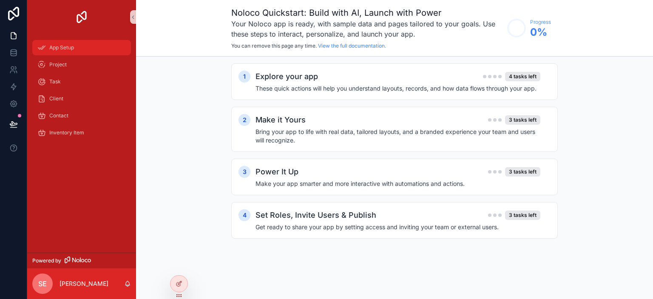
click at [65, 49] on span "App Setup" at bounding box center [61, 47] width 25 height 7
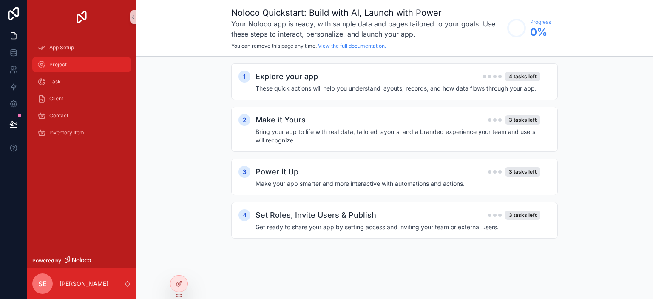
click at [66, 60] on div "Project" at bounding box center [81, 65] width 88 height 14
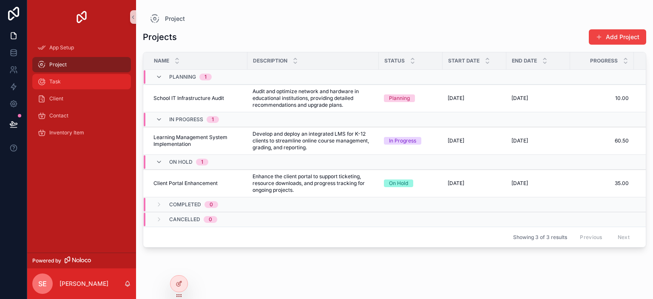
click at [71, 82] on div "Task" at bounding box center [81, 82] width 88 height 14
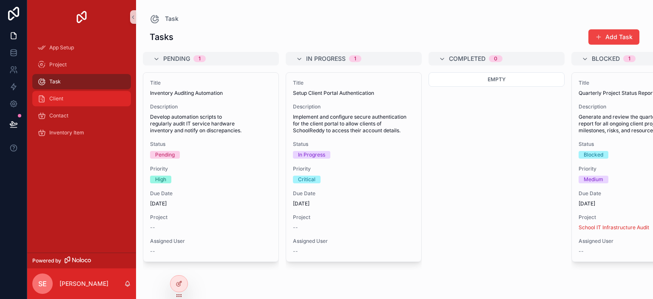
click at [71, 97] on div "Client" at bounding box center [81, 99] width 88 height 14
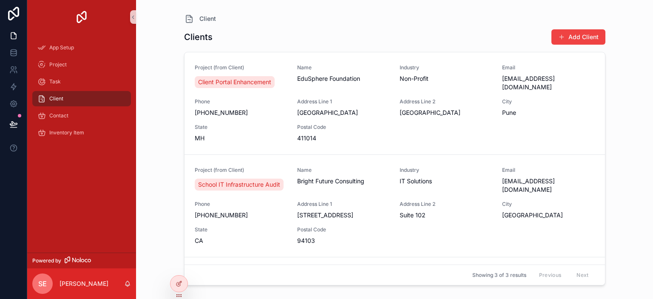
click at [202, 36] on h1 "Clients" at bounding box center [198, 37] width 28 height 12
click at [204, 37] on h1 "Clients" at bounding box center [198, 37] width 28 height 12
click at [206, 29] on div "Clients Add Client" at bounding box center [394, 37] width 421 height 16
click at [212, 33] on div "Clients Add Client" at bounding box center [394, 37] width 421 height 16
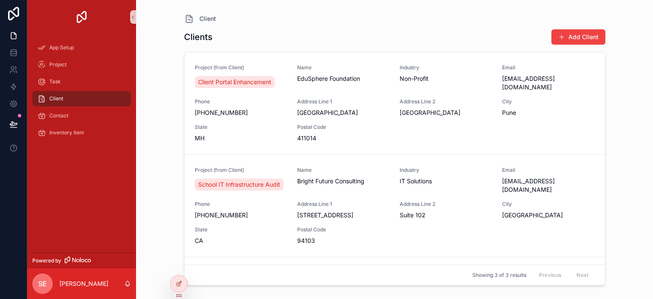
click at [206, 36] on h1 "Clients" at bounding box center [198, 37] width 28 height 12
drag, startPoint x: 206, startPoint y: 36, endPoint x: 212, endPoint y: 17, distance: 19.6
click at [213, 15] on span "Client" at bounding box center [207, 18] width 17 height 8
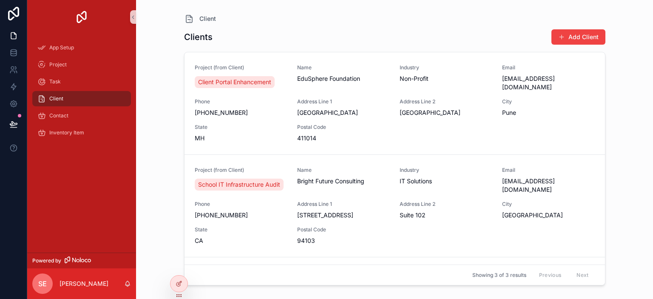
drag, startPoint x: 54, startPoint y: 99, endPoint x: 102, endPoint y: 223, distance: 133.7
click at [102, 223] on div "App Setup Project Task Client Contact Inventory Item" at bounding box center [81, 143] width 109 height 218
click at [198, 38] on h1 "Clients" at bounding box center [198, 37] width 28 height 12
click at [198, 37] on h1 "Clients" at bounding box center [198, 37] width 28 height 12
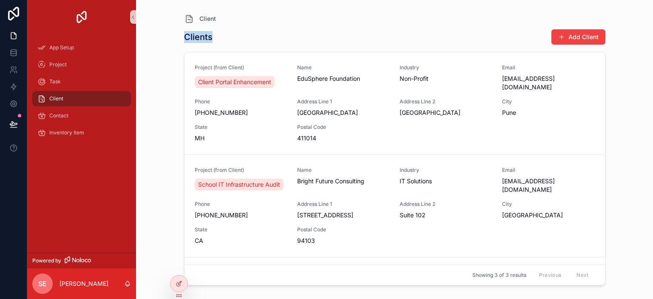
click at [195, 39] on h1 "Clients" at bounding box center [198, 37] width 28 height 12
click at [73, 45] on span "App Setup" at bounding box center [61, 47] width 25 height 7
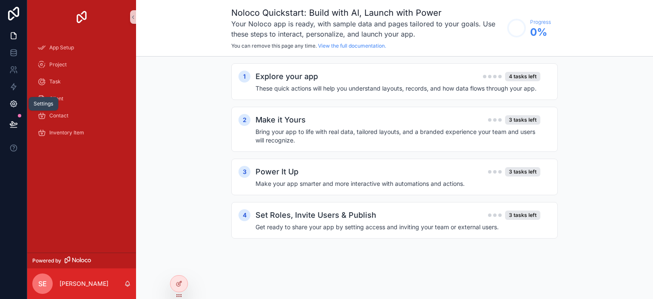
click at [14, 108] on link at bounding box center [13, 103] width 27 height 17
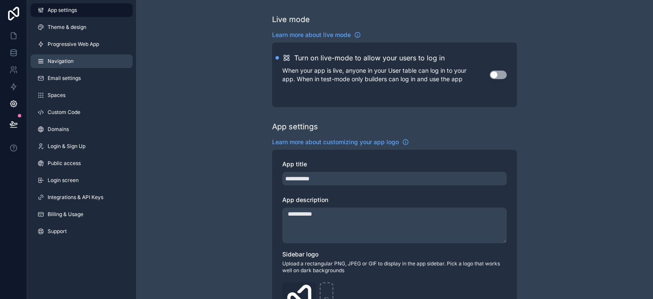
click at [79, 63] on link "Navigation" at bounding box center [82, 61] width 102 height 14
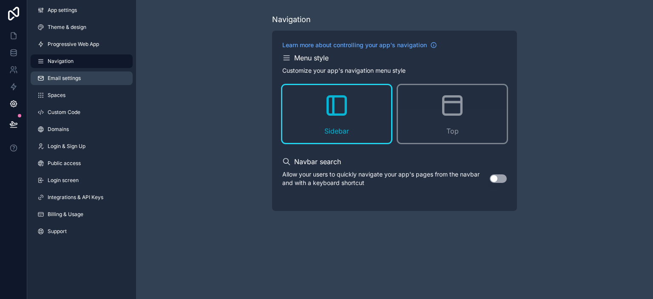
click at [78, 84] on link "Email settings" at bounding box center [82, 78] width 102 height 14
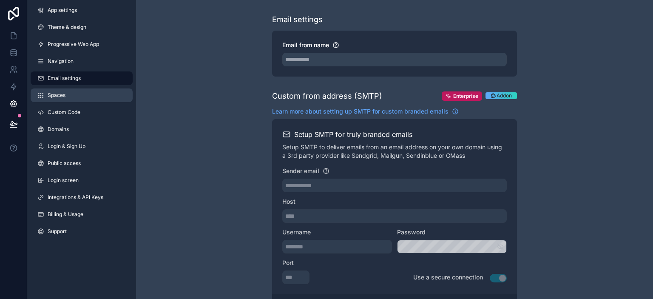
click at [75, 91] on link "Spaces" at bounding box center [82, 95] width 102 height 14
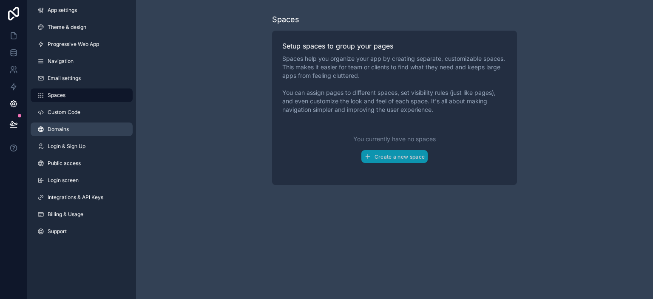
click at [75, 126] on link "Domains" at bounding box center [82, 129] width 102 height 14
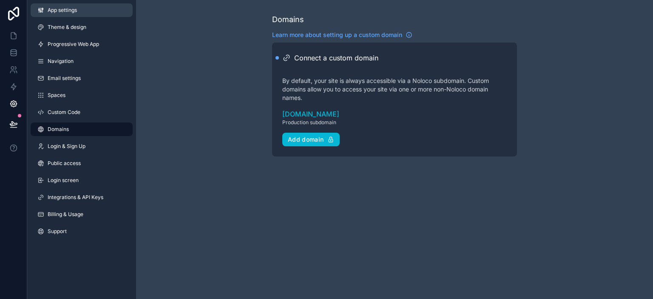
click at [82, 9] on link "App settings" at bounding box center [82, 10] width 102 height 14
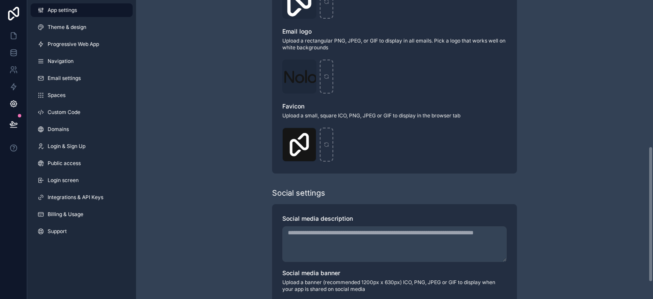
scroll to position [359, 0]
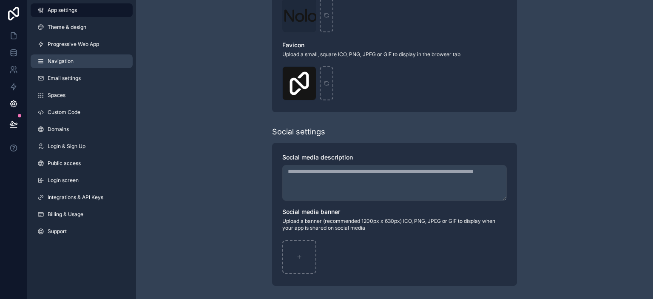
click at [59, 57] on link "Navigation" at bounding box center [82, 61] width 102 height 14
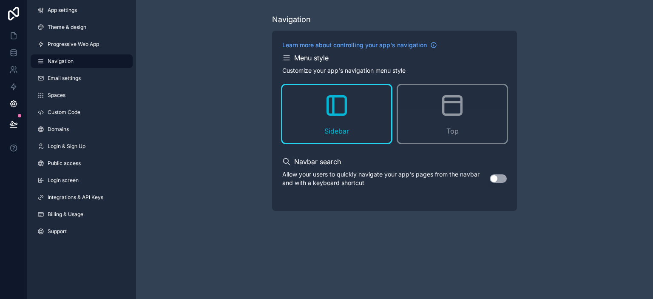
click at [193, 103] on div "Navigation Learn more about controlling your app's navigation Menu style Custom…" at bounding box center [394, 112] width 517 height 224
click at [161, 81] on div "Navigation Learn more about controlling your app's navigation Menu style Custom…" at bounding box center [394, 112] width 517 height 224
click at [17, 17] on icon at bounding box center [13, 14] width 11 height 14
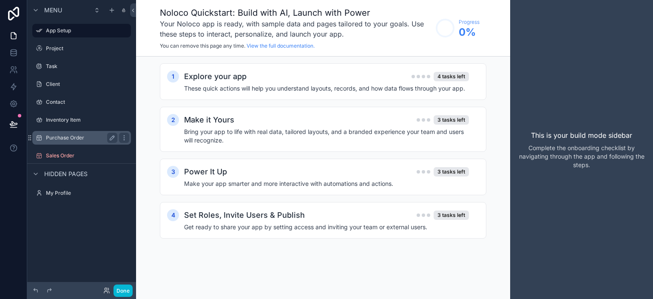
click at [51, 140] on label "Purchase Order" at bounding box center [80, 137] width 68 height 7
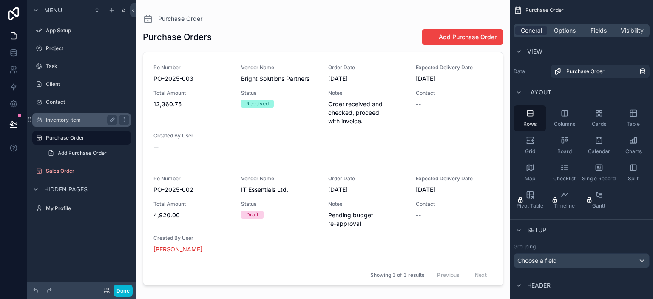
click at [63, 119] on label "Inventory Item" at bounding box center [80, 119] width 68 height 7
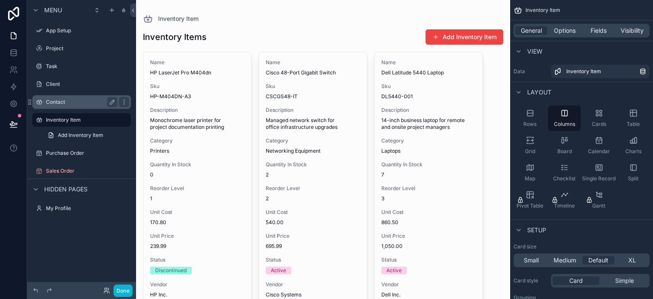
click at [68, 105] on label "Contact" at bounding box center [80, 102] width 68 height 7
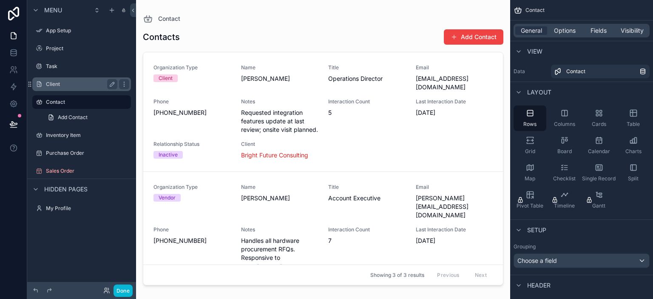
click at [66, 85] on label "Client" at bounding box center [80, 84] width 68 height 7
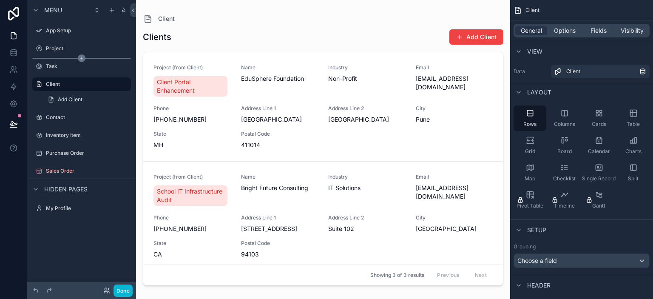
click at [73, 58] on div "scrollable content" at bounding box center [81, 58] width 99 height 1
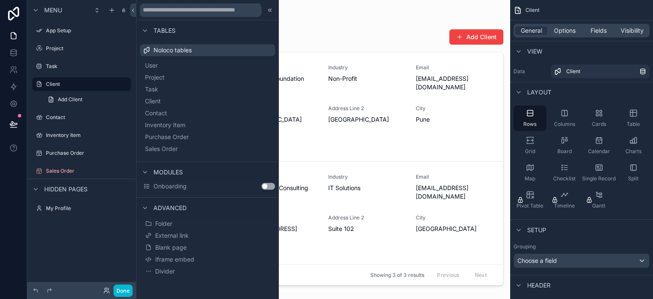
click at [62, 59] on div "Task" at bounding box center [81, 66] width 109 height 15
click at [71, 67] on label "Task" at bounding box center [80, 66] width 68 height 7
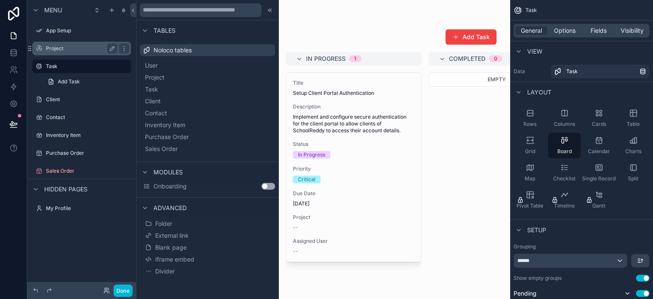
click at [71, 50] on label "Project" at bounding box center [80, 48] width 68 height 7
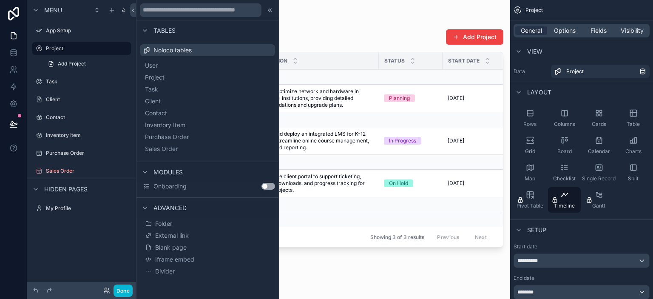
click at [402, 169] on div "scrollable content" at bounding box center [323, 144] width 374 height 288
click at [370, 170] on td "Enhance the client portal to support ticketing, resource downloads, and progres…" at bounding box center [312, 184] width 131 height 28
click at [76, 97] on label "Client" at bounding box center [80, 99] width 68 height 7
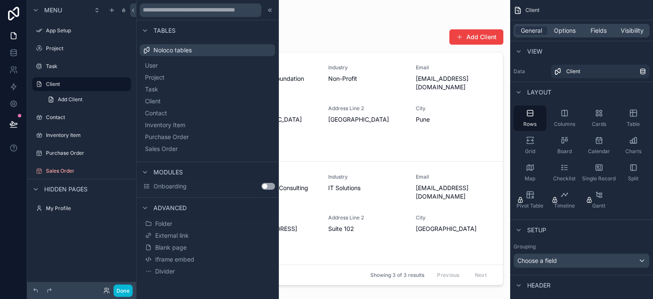
click at [330, 108] on div "scrollable content" at bounding box center [323, 144] width 374 height 288
click at [269, 7] on icon at bounding box center [269, 10] width 7 height 7
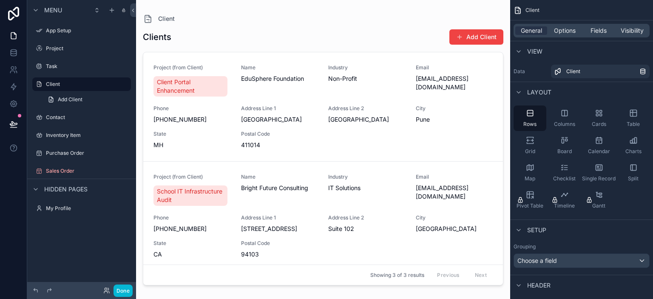
click at [68, 221] on div "Menu App Setup Project Task Client Add Client Contact Inventory Item Purchase O…" at bounding box center [81, 111] width 109 height 223
click at [84, 250] on div "Menu App Setup Project Task Client Add Client Contact Inventory Item Purchase O…" at bounding box center [81, 144] width 109 height 288
click at [125, 295] on button "Done" at bounding box center [122, 290] width 19 height 12
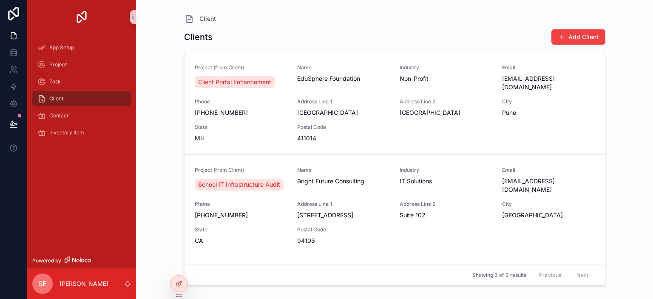
click at [98, 187] on div "App Setup Project Task Client Contact Inventory Item" at bounding box center [81, 143] width 109 height 218
click at [78, 171] on div "App Setup Project Task Client Contact Inventory Item" at bounding box center [81, 143] width 109 height 218
click at [15, 34] on icon at bounding box center [13, 36] width 5 height 6
click at [76, 149] on div "App Setup Project Task Client Contact Inventory Item" at bounding box center [81, 92] width 109 height 117
click at [17, 49] on link at bounding box center [13, 52] width 27 height 17
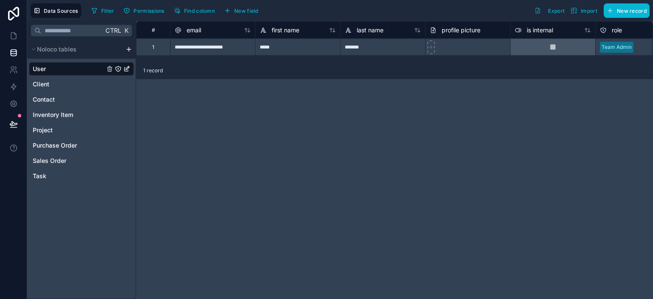
click at [245, 135] on div "**********" at bounding box center [394, 159] width 517 height 277
click at [17, 89] on icon at bounding box center [13, 86] width 8 height 8
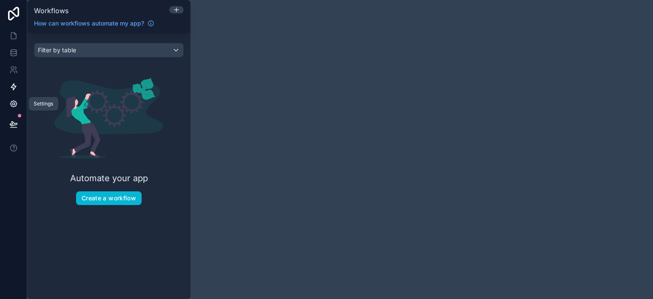
click at [19, 104] on link at bounding box center [13, 103] width 27 height 17
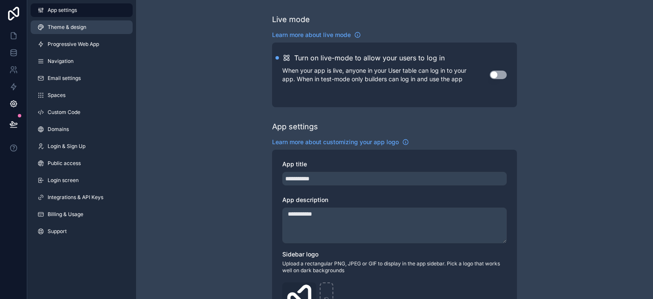
click at [50, 25] on span "Theme & design" at bounding box center [67, 27] width 39 height 7
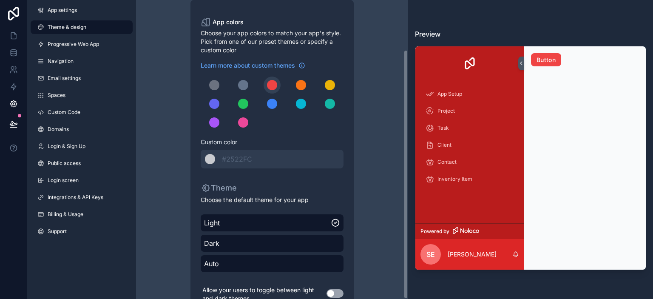
scroll to position [59, 0]
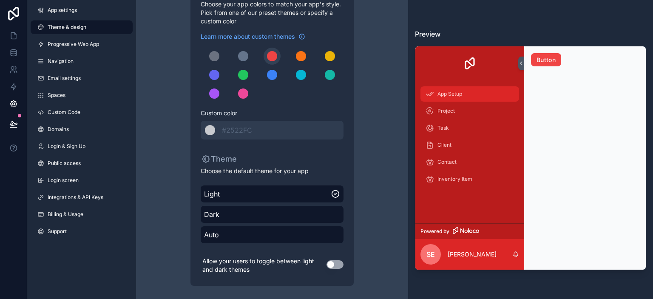
click at [455, 98] on div "App Setup" at bounding box center [469, 94] width 88 height 14
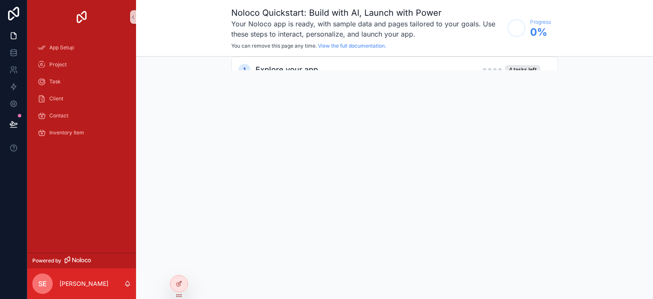
click at [455, 93] on div "1 Explore your app 4 tasks left These quick actions will help you understand la…" at bounding box center [394, 75] width 326 height 37
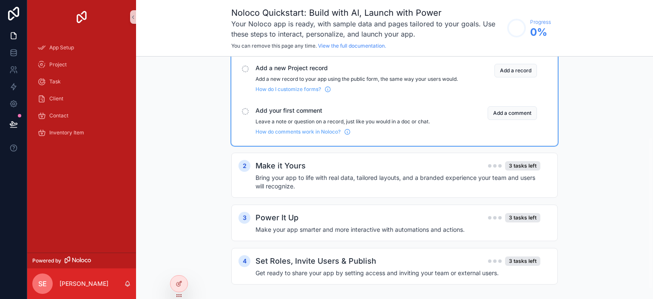
scroll to position [42, 0]
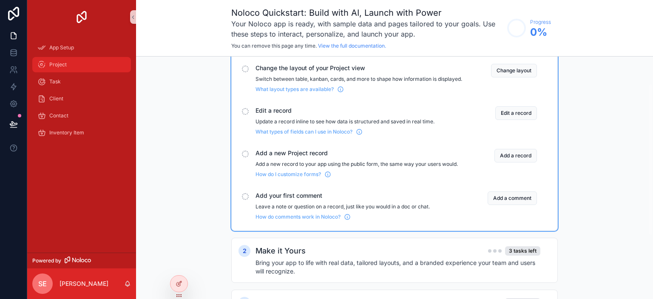
drag, startPoint x: 81, startPoint y: 46, endPoint x: 58, endPoint y: 71, distance: 34.0
click at [58, 71] on link "Project" at bounding box center [81, 64] width 99 height 15
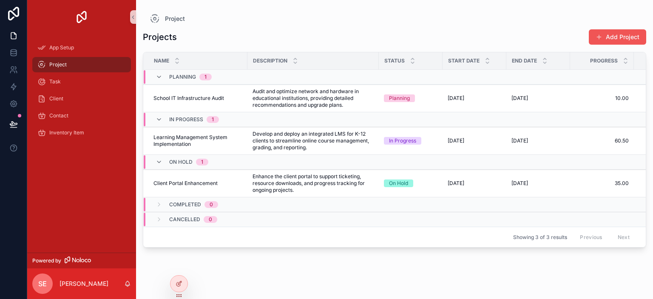
click at [626, 38] on button "Add Project" at bounding box center [616, 36] width 57 height 15
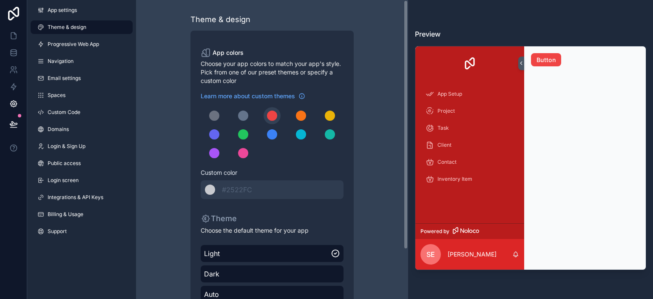
click at [444, 35] on h3 "Preview" at bounding box center [530, 34] width 231 height 10
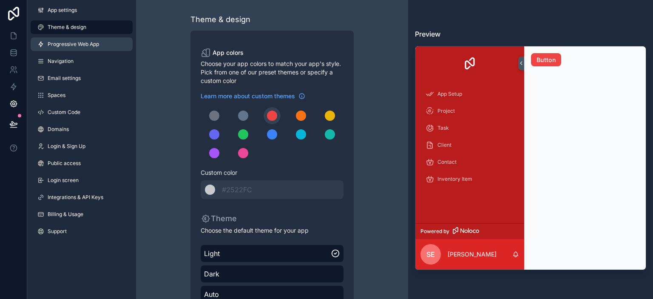
click at [82, 48] on link "Progressive Web App" at bounding box center [82, 44] width 102 height 14
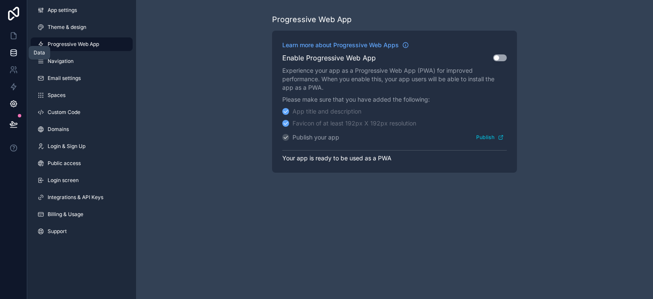
click at [17, 51] on icon at bounding box center [13, 52] width 8 height 8
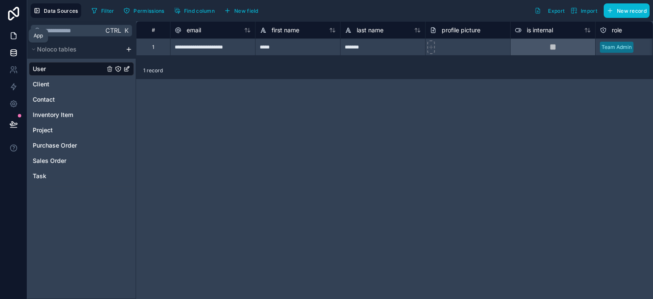
click at [8, 42] on link at bounding box center [13, 35] width 27 height 17
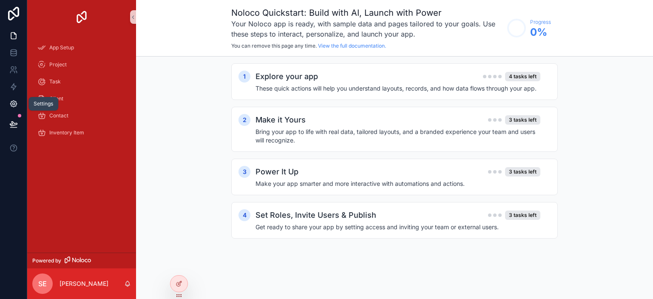
click at [12, 105] on icon at bounding box center [13, 104] width 2 height 2
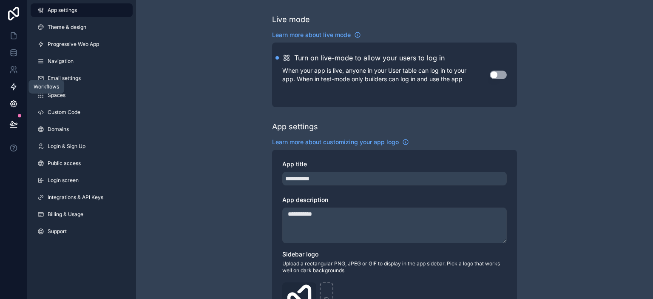
click at [13, 92] on link at bounding box center [13, 86] width 27 height 17
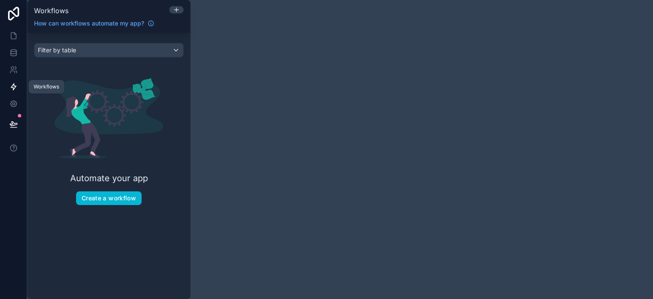
click at [14, 80] on link at bounding box center [13, 86] width 27 height 17
drag, startPoint x: 13, startPoint y: 58, endPoint x: 15, endPoint y: 52, distance: 5.9
click at [14, 58] on link at bounding box center [13, 52] width 27 height 17
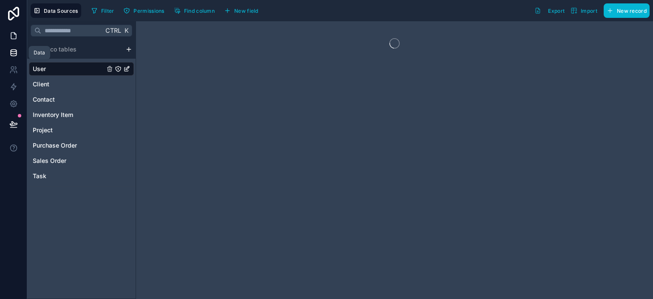
click at [17, 42] on link at bounding box center [13, 35] width 27 height 17
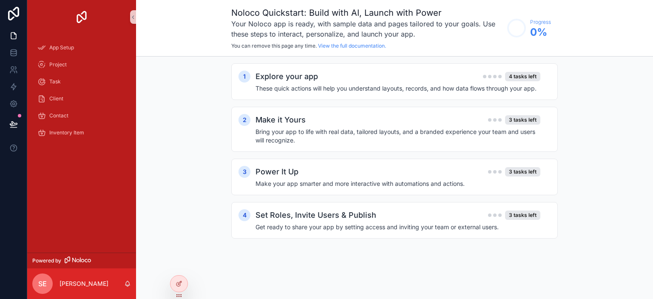
click at [652, 144] on div "1 Explore your app 4 tasks left These quick actions will help you understand la…" at bounding box center [394, 160] width 517 height 206
click at [133, 20] on icon "scrollable content" at bounding box center [133, 17] width 6 height 6
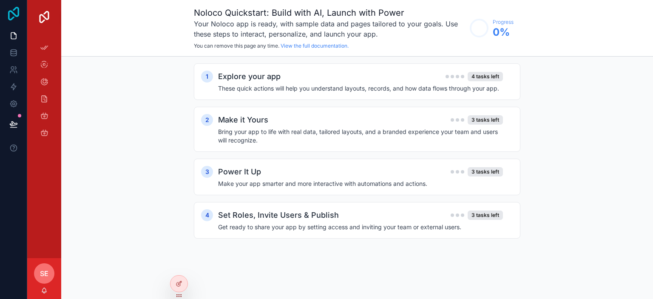
click at [17, 15] on icon at bounding box center [13, 14] width 11 height 14
click at [340, 119] on div "Make it Yours 3 tasks left" at bounding box center [360, 120] width 285 height 12
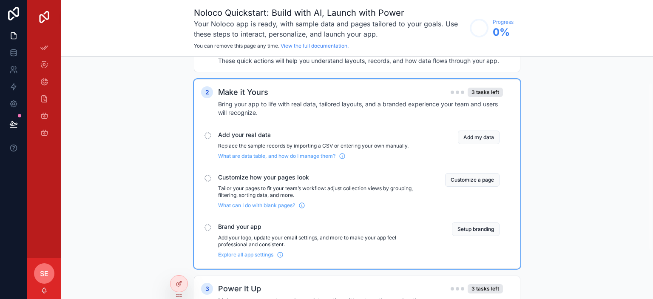
scroll to position [42, 0]
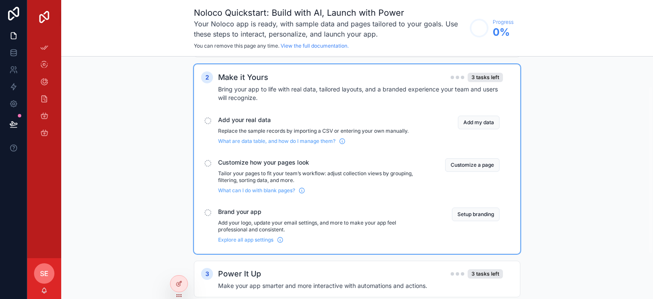
click at [286, 170] on p "Tailor your pages to fit your team’s workflow: adjust collection views by group…" at bounding box center [321, 177] width 206 height 14
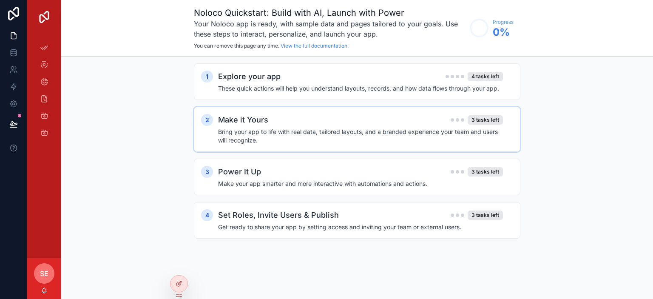
click at [450, 128] on h4 "Bring your app to life with real data, tailored layouts, and a branded experien…" at bounding box center [360, 135] width 285 height 17
